Goal: Communication & Community: Answer question/provide support

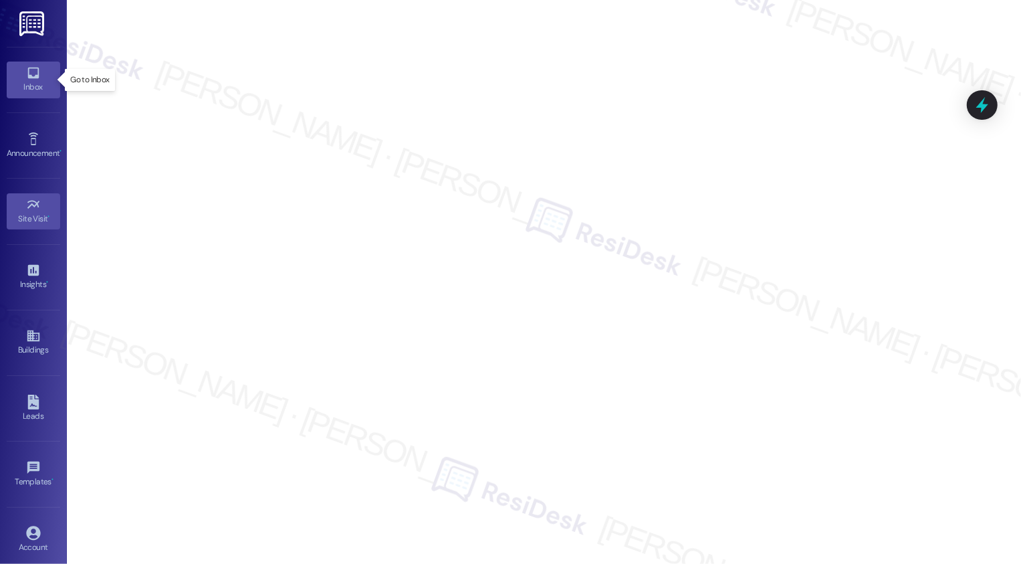
click at [26, 79] on icon at bounding box center [33, 73] width 15 height 15
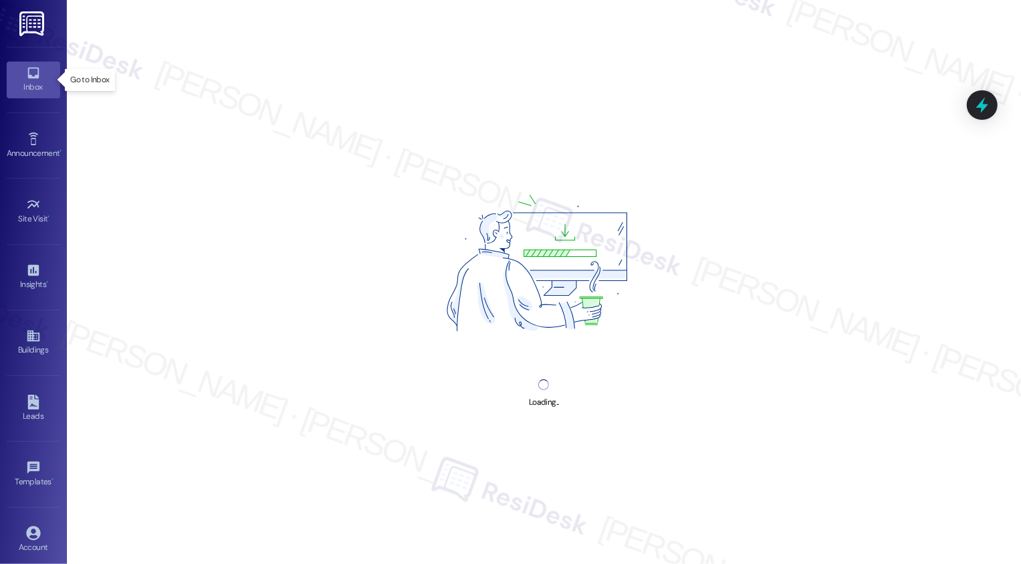
click at [26, 79] on icon at bounding box center [33, 73] width 15 height 15
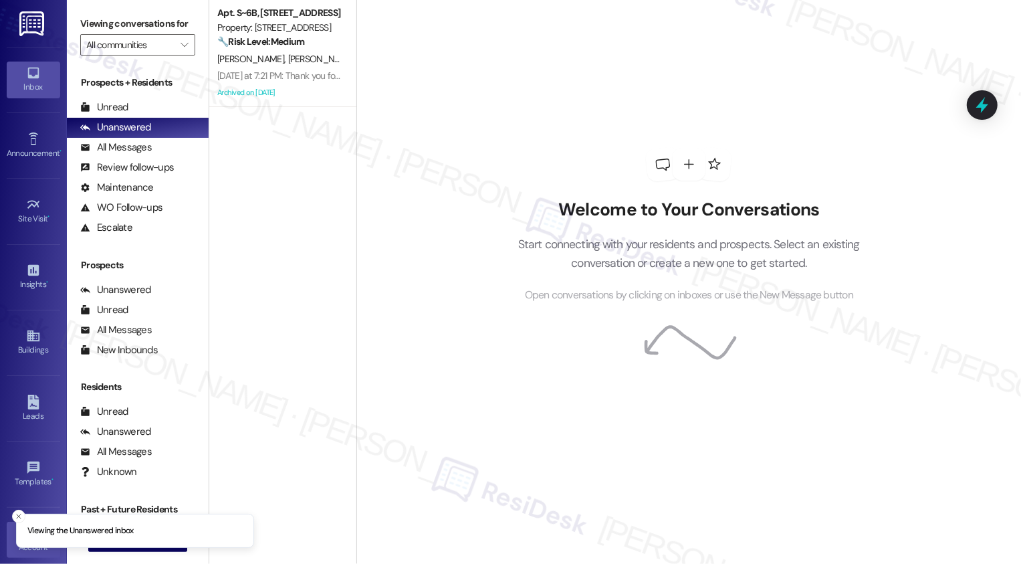
click at [29, 534] on p "Viewing the Unanswered inbox" at bounding box center [80, 531] width 106 height 12
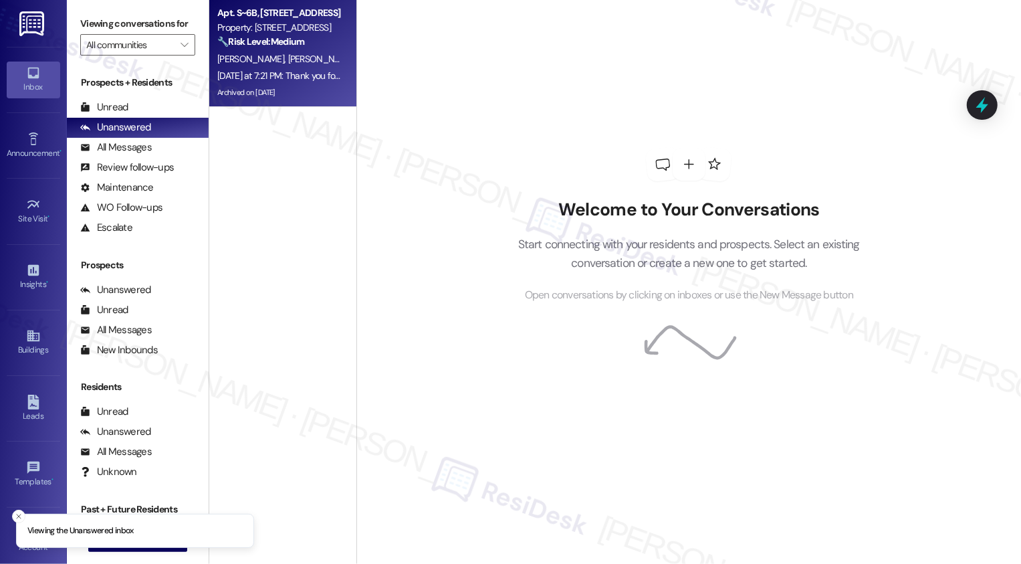
click at [308, 76] on div "[DATE] at 7:21 PM: Thank you for your message. Our offices are currently closed…" at bounding box center [940, 76] width 1446 height 12
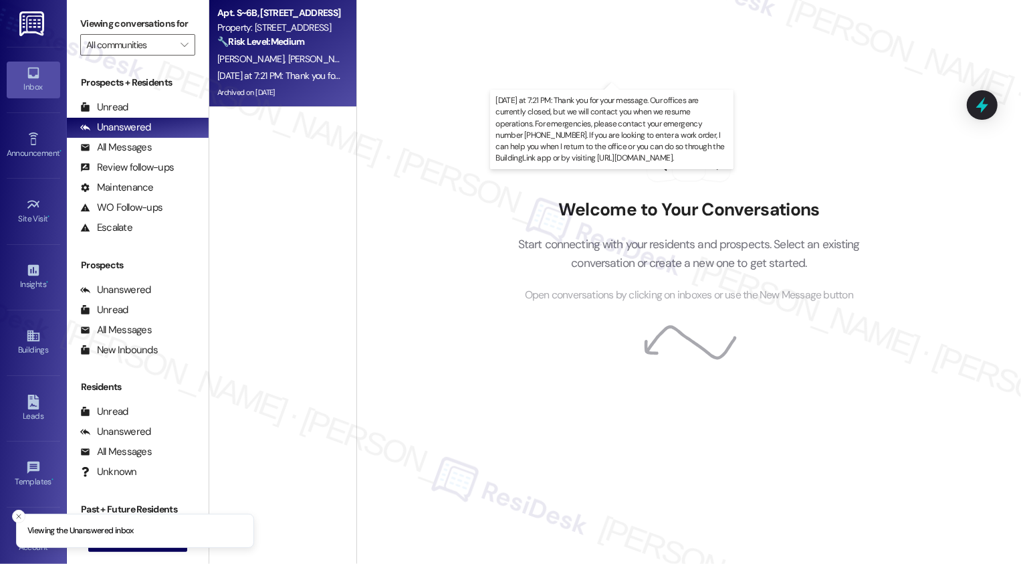
click at [308, 76] on div "[DATE] at 7:21 PM: Thank you for your message. Our offices are currently closed…" at bounding box center [940, 76] width 1446 height 12
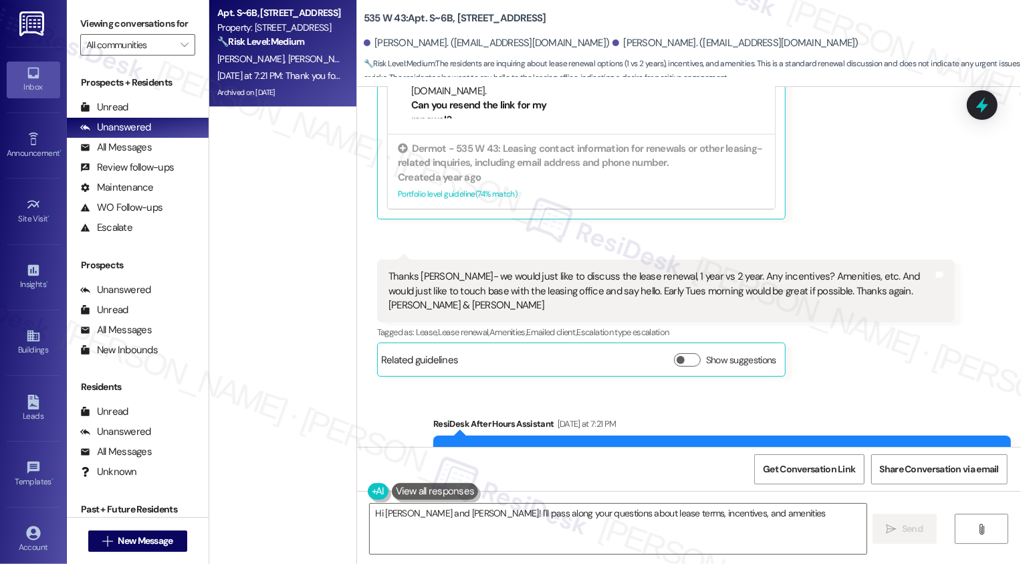
scroll to position [7843, 0]
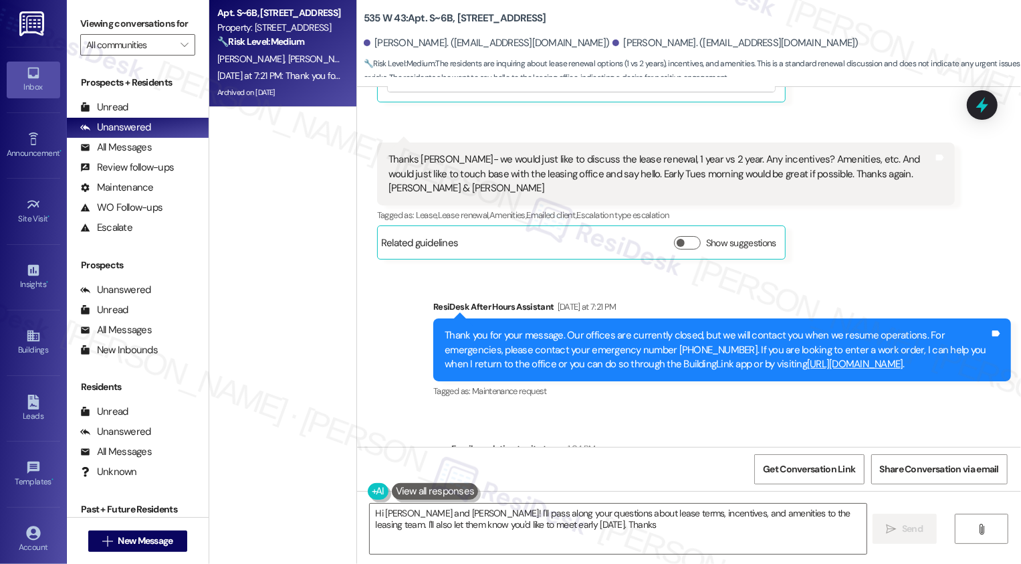
type textarea "Hi [PERSON_NAME] and [PERSON_NAME]! I'll pass along your questions about lease …"
click at [37, 540] on div "Account" at bounding box center [33, 546] width 67 height 13
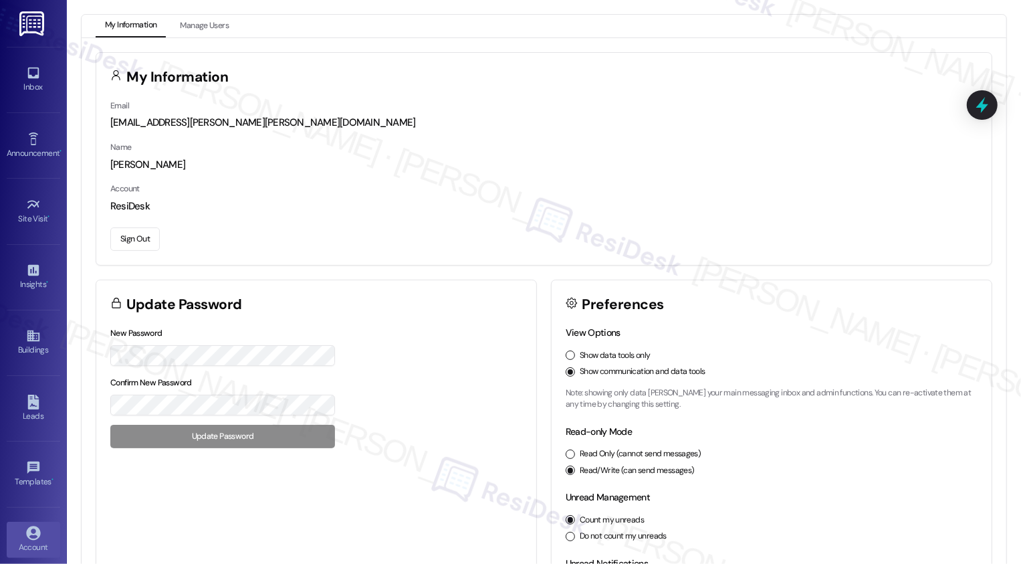
click at [138, 235] on button "Sign Out" at bounding box center [135, 238] width 50 height 23
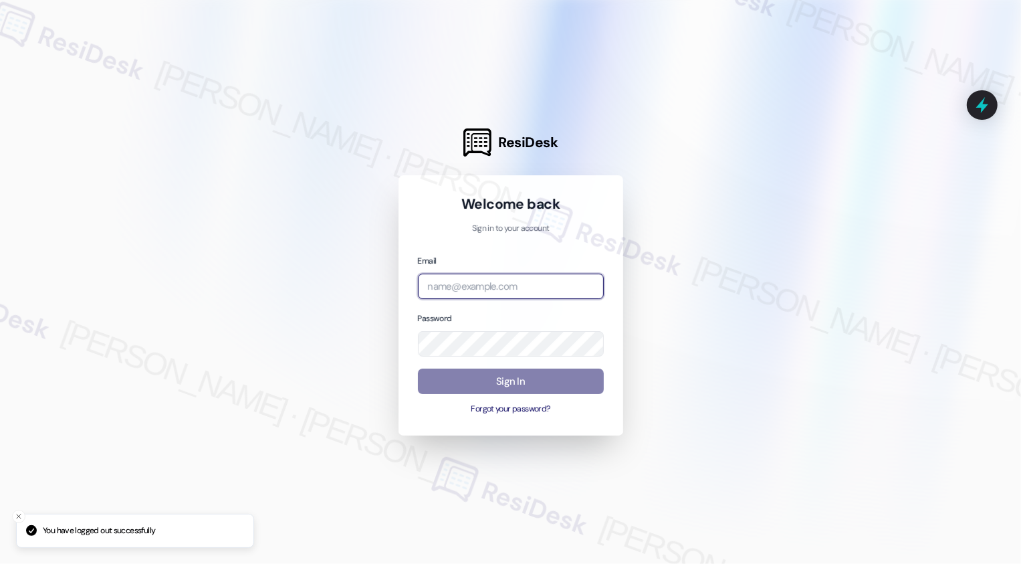
click at [454, 294] on input "email" at bounding box center [511, 287] width 186 height 26
type input "[EMAIL_ADDRESS][PERSON_NAME][PERSON_NAME][PERSON_NAME][PERSON_NAME][DOMAIN_NAME]"
